Goal: Check status: Check status

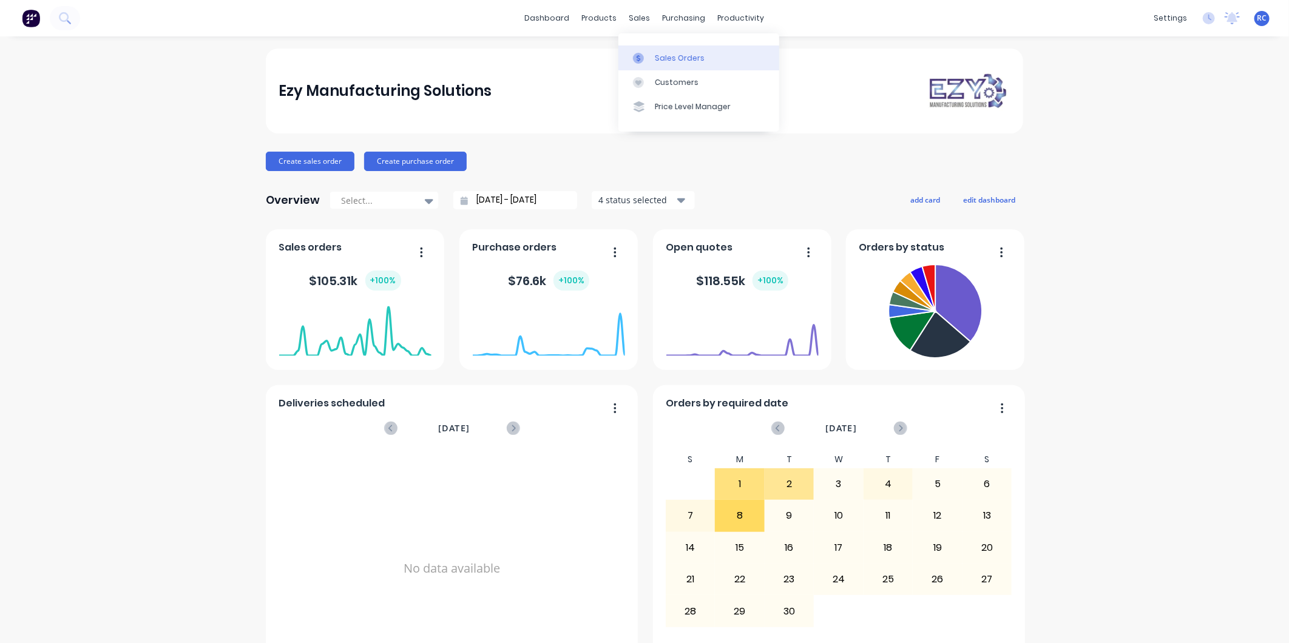
click at [669, 62] on div "Sales Orders" at bounding box center [680, 58] width 50 height 11
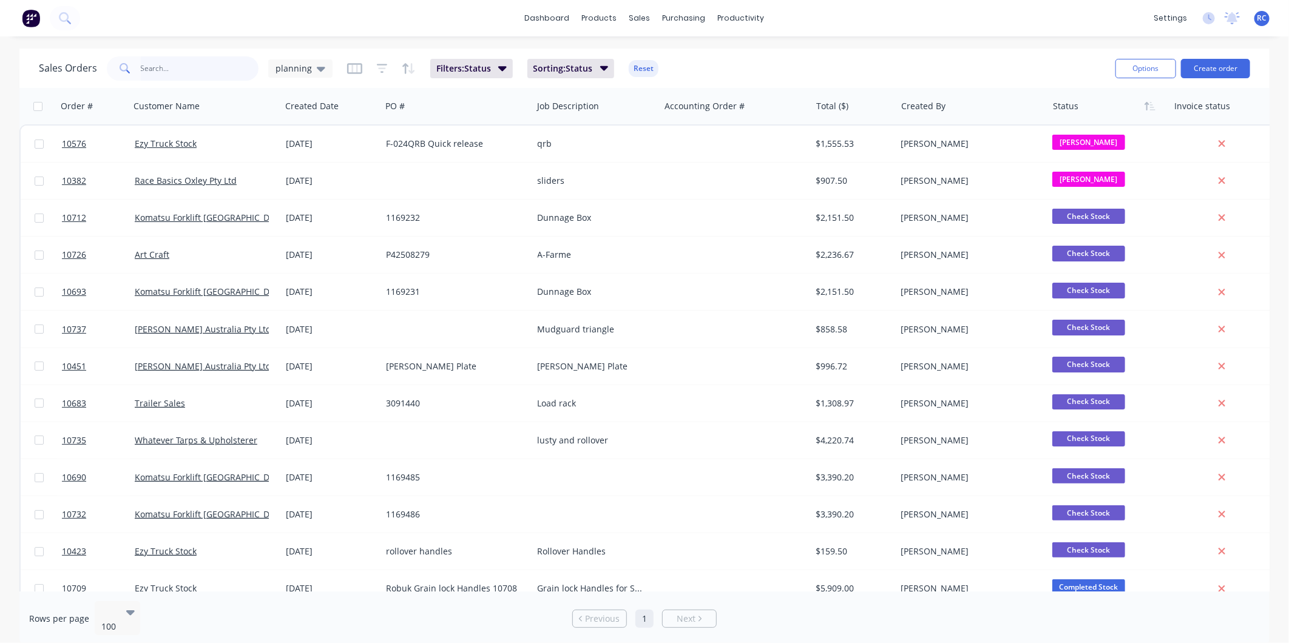
click at [172, 71] on input "text" at bounding box center [200, 68] width 118 height 24
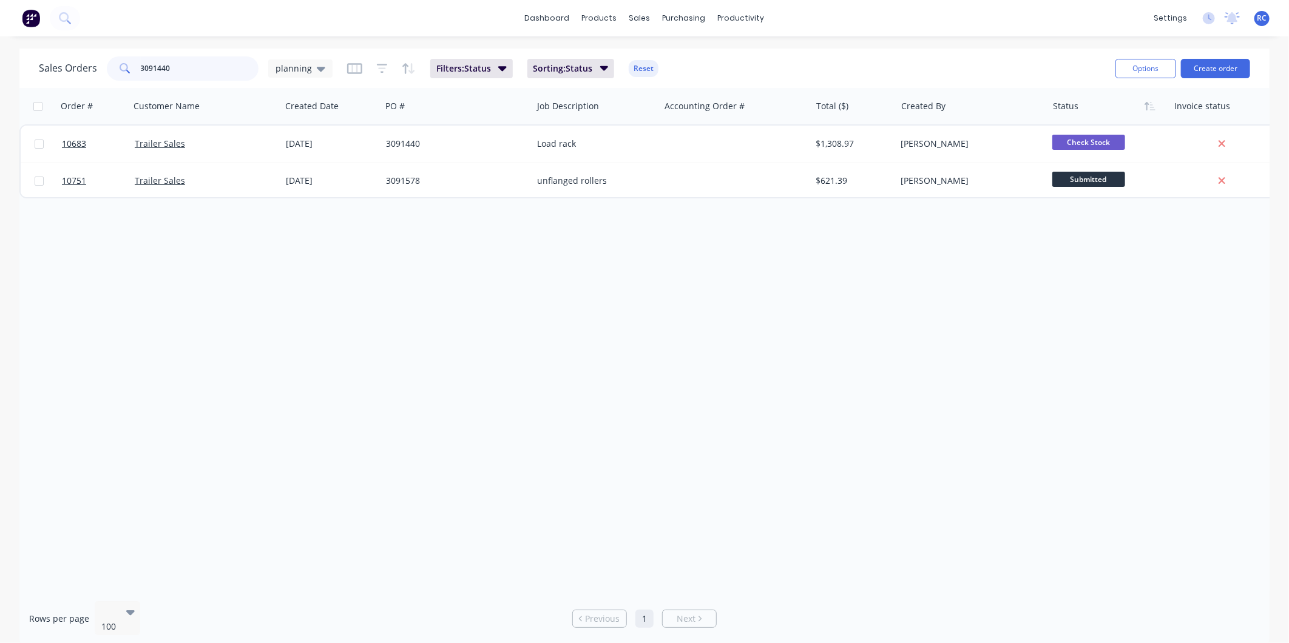
type input "3091440"
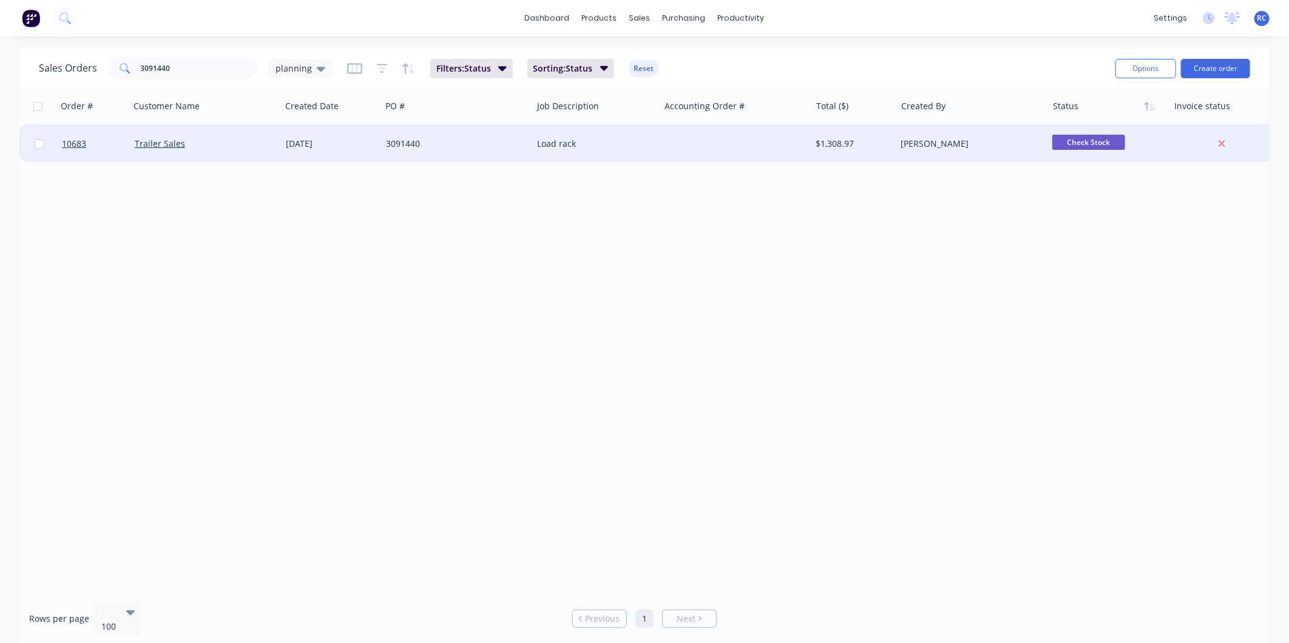
click at [413, 160] on div "3091440" at bounding box center [456, 144] width 151 height 36
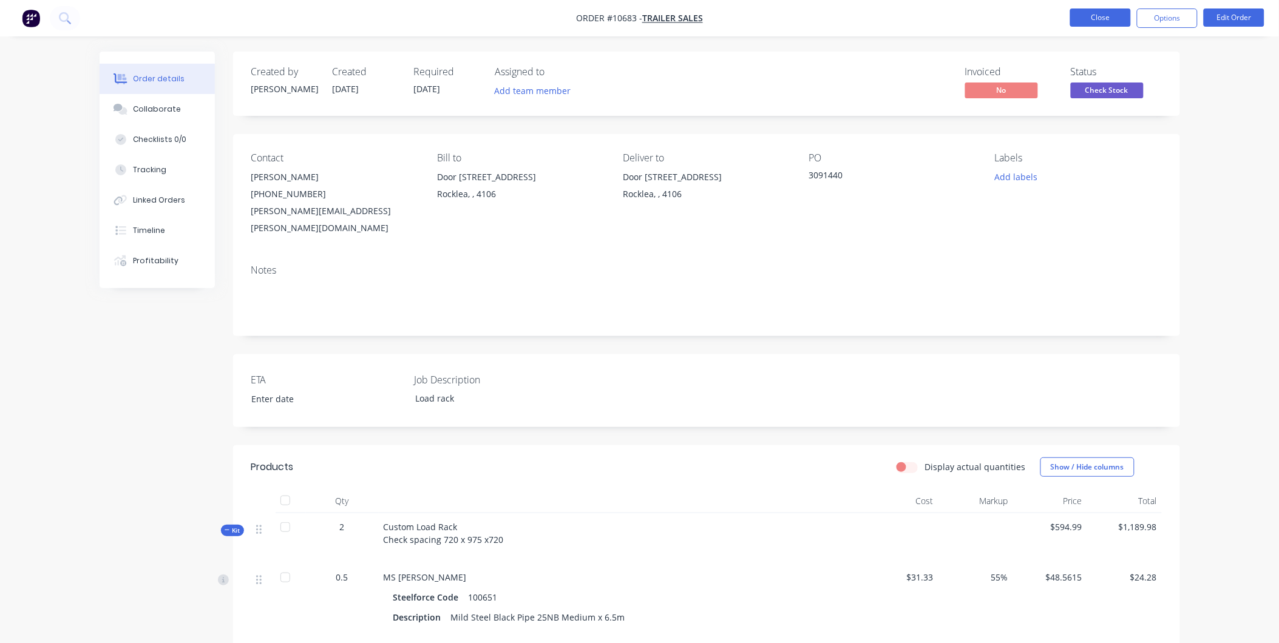
click at [1094, 20] on button "Close" at bounding box center [1100, 17] width 61 height 18
